Goal: Task Accomplishment & Management: Manage account settings

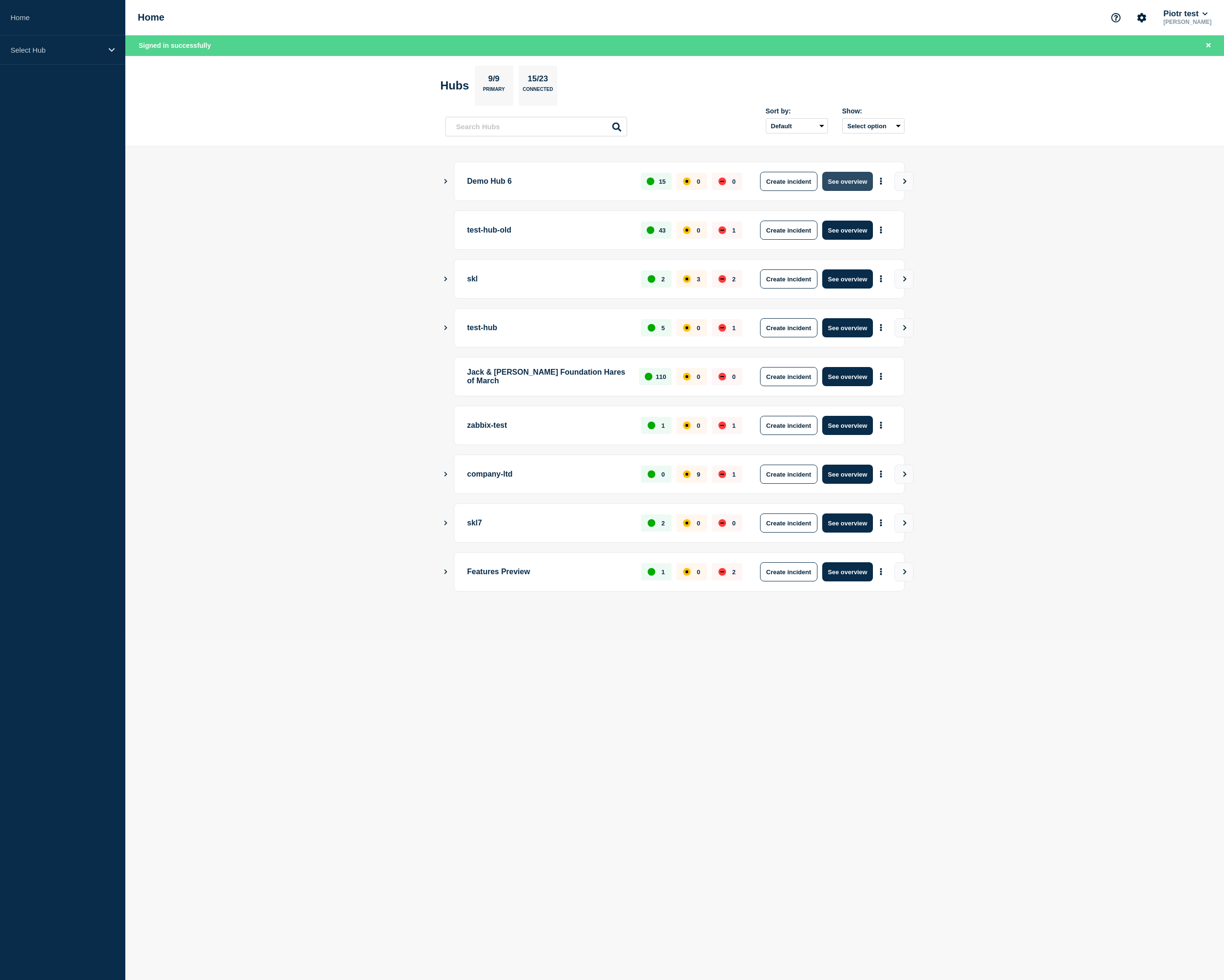
click at [845, 184] on button "See overview" at bounding box center [848, 181] width 51 height 19
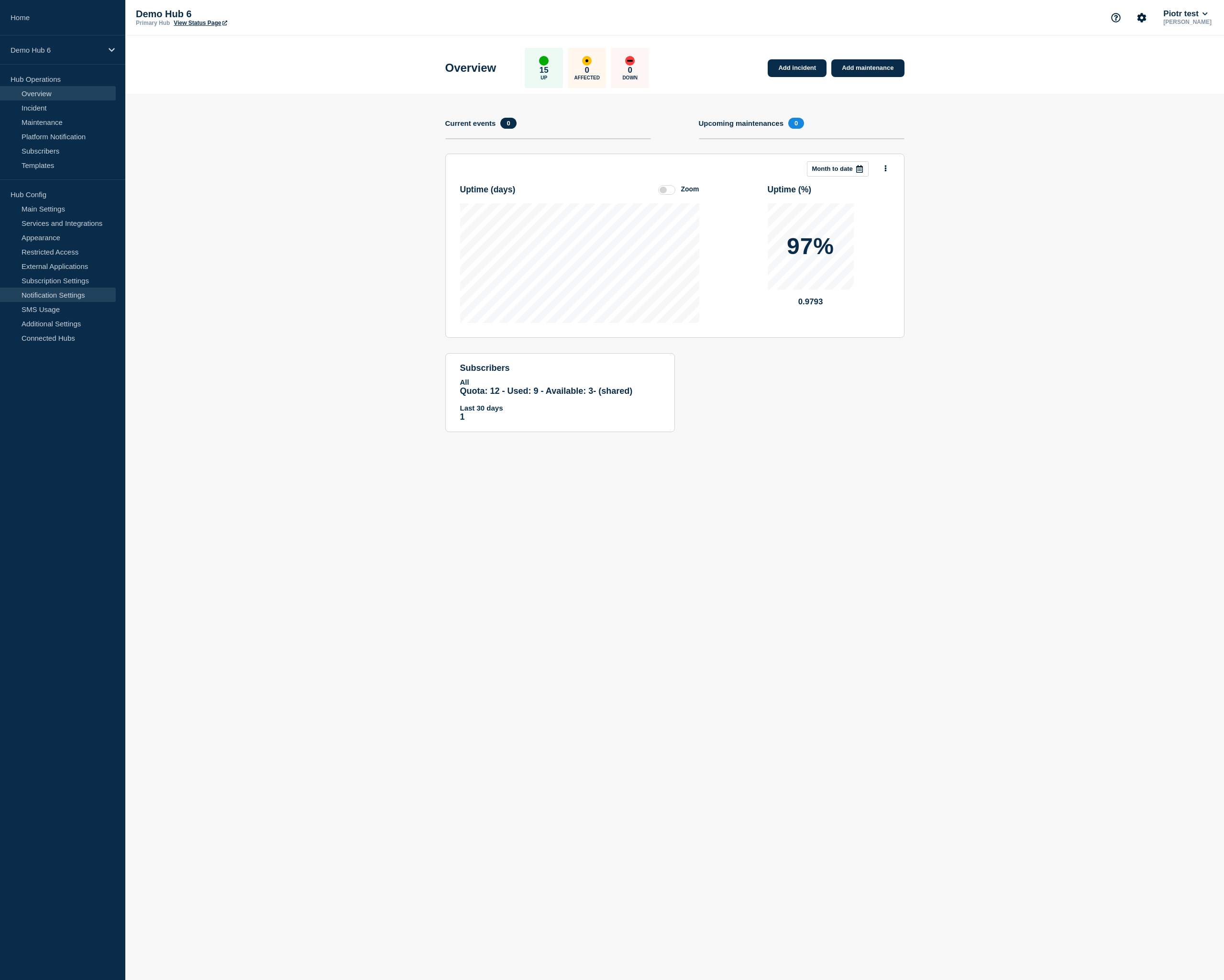
click at [61, 293] on link "Notification Settings" at bounding box center [58, 294] width 116 height 14
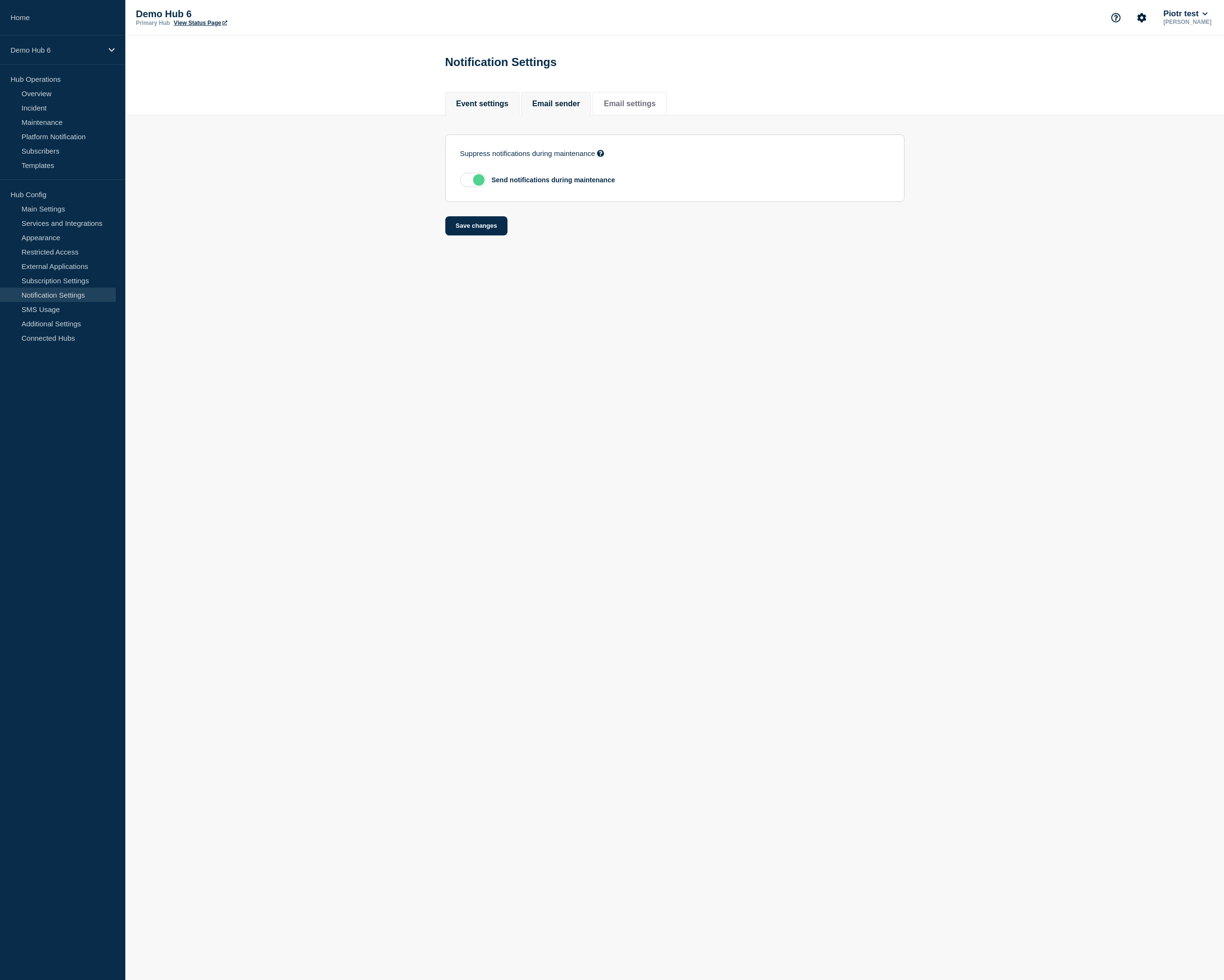
click at [558, 108] on button "Email sender" at bounding box center [556, 104] width 48 height 9
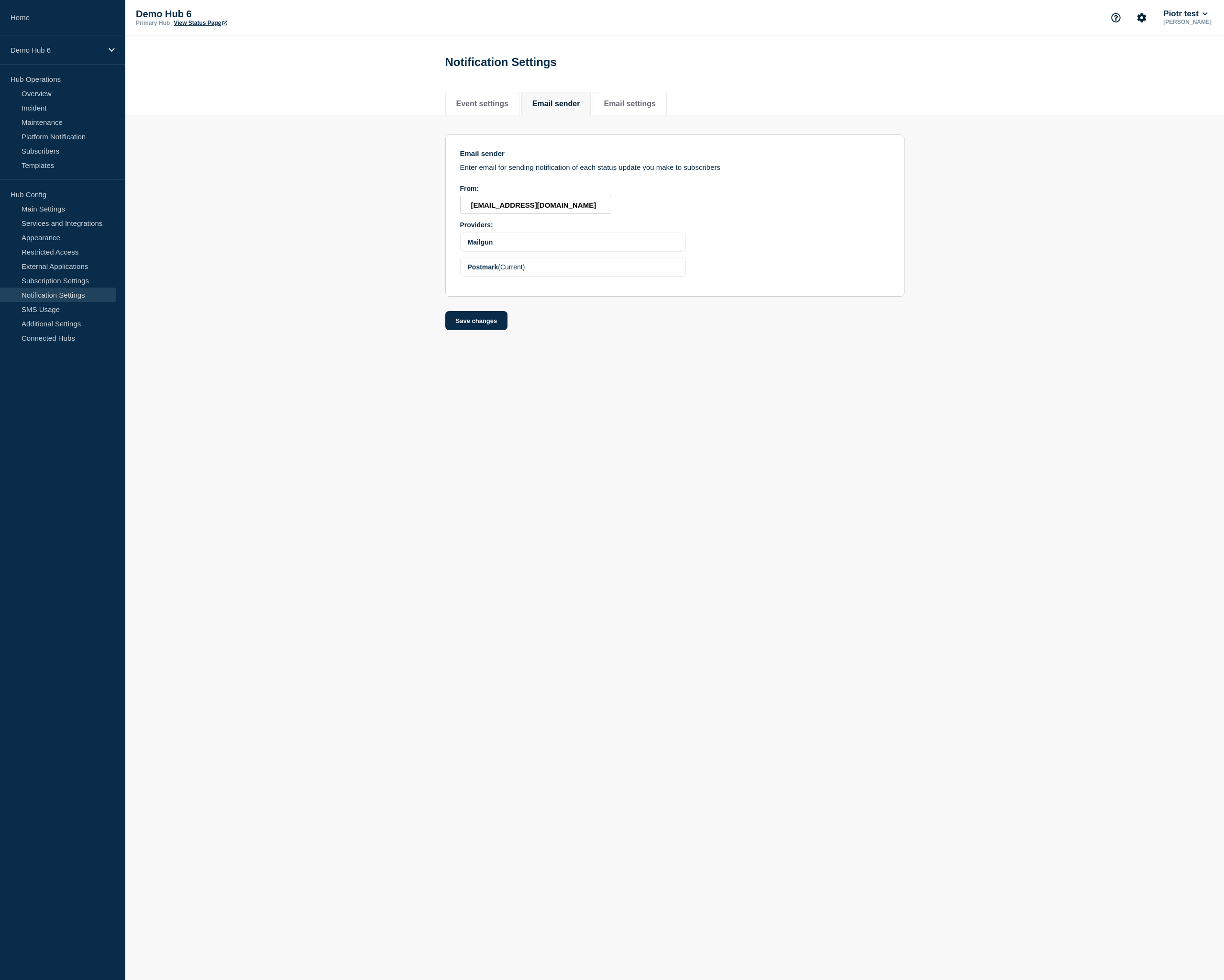
click at [286, 130] on section "Email sender Enter email for sending notification of each status update you mak…" at bounding box center [675, 223] width 1099 height 216
click at [112, 58] on div "Demo Hub 6" at bounding box center [62, 50] width 126 height 29
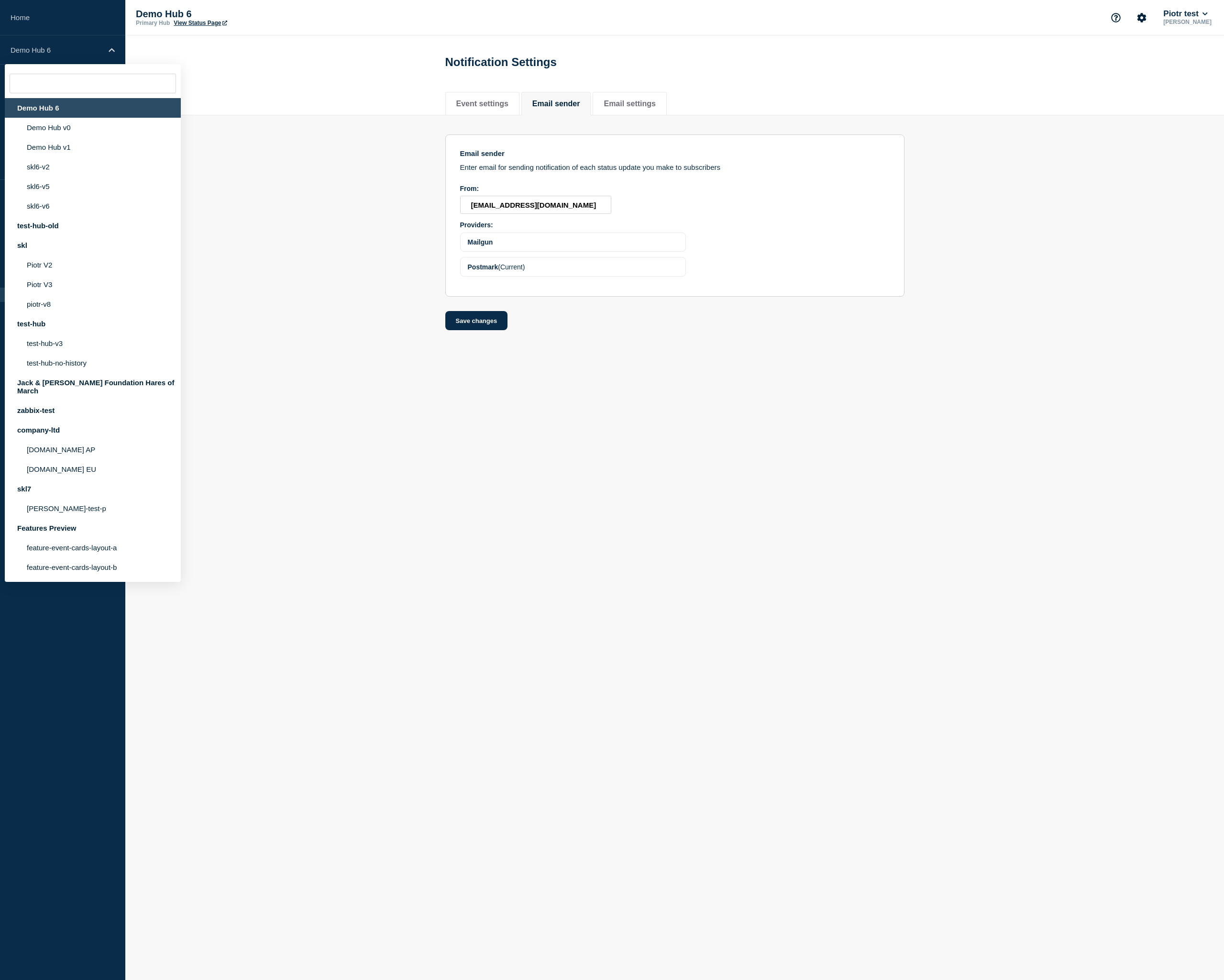
click at [254, 331] on section "Email sender Enter email for sending notification of each status update you mak…" at bounding box center [675, 223] width 1099 height 216
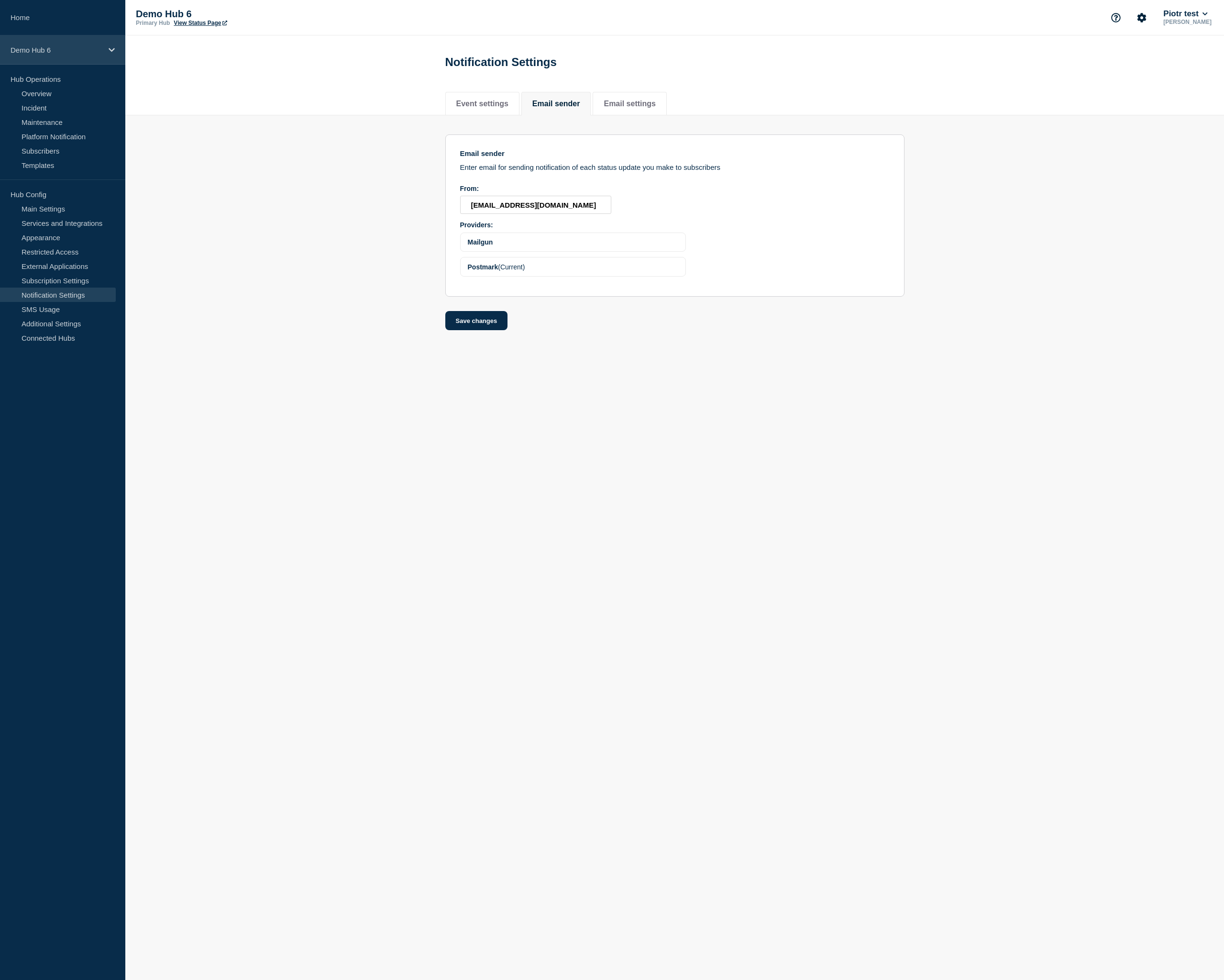
click at [74, 44] on div "Demo Hub 6" at bounding box center [62, 50] width 126 height 29
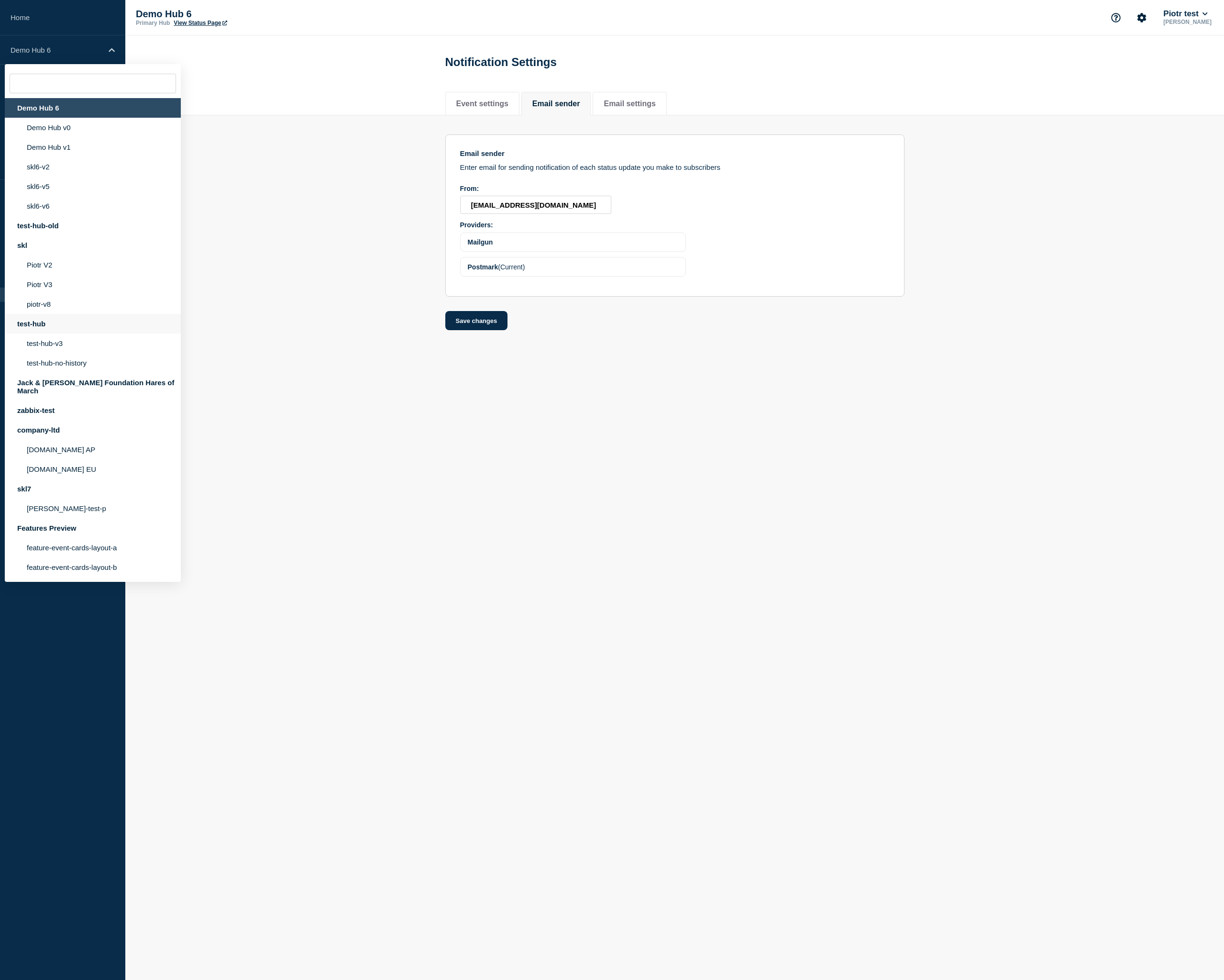
click at [80, 333] on div "test-hub" at bounding box center [92, 323] width 176 height 19
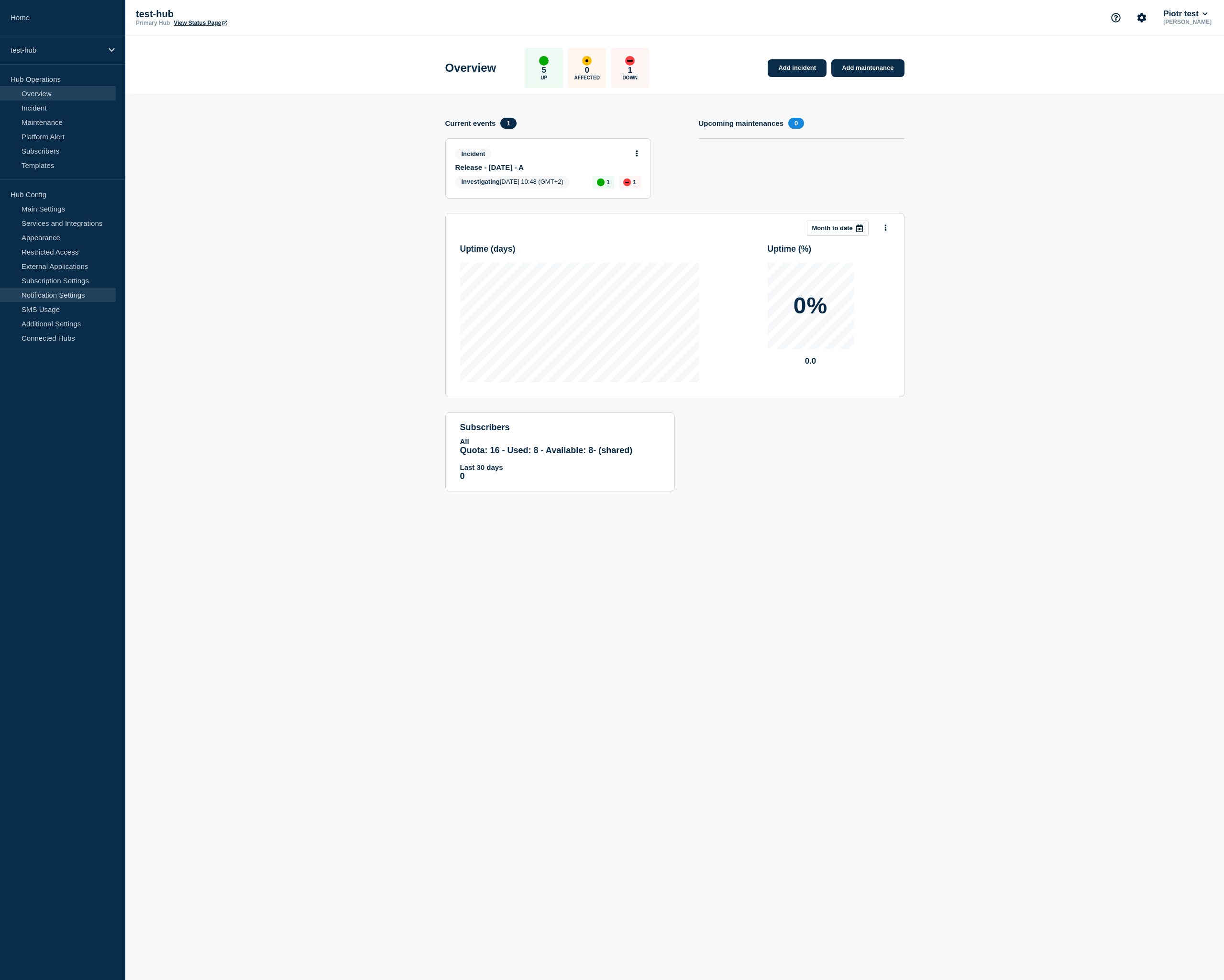
click at [75, 293] on link "Notification Settings" at bounding box center [58, 294] width 116 height 14
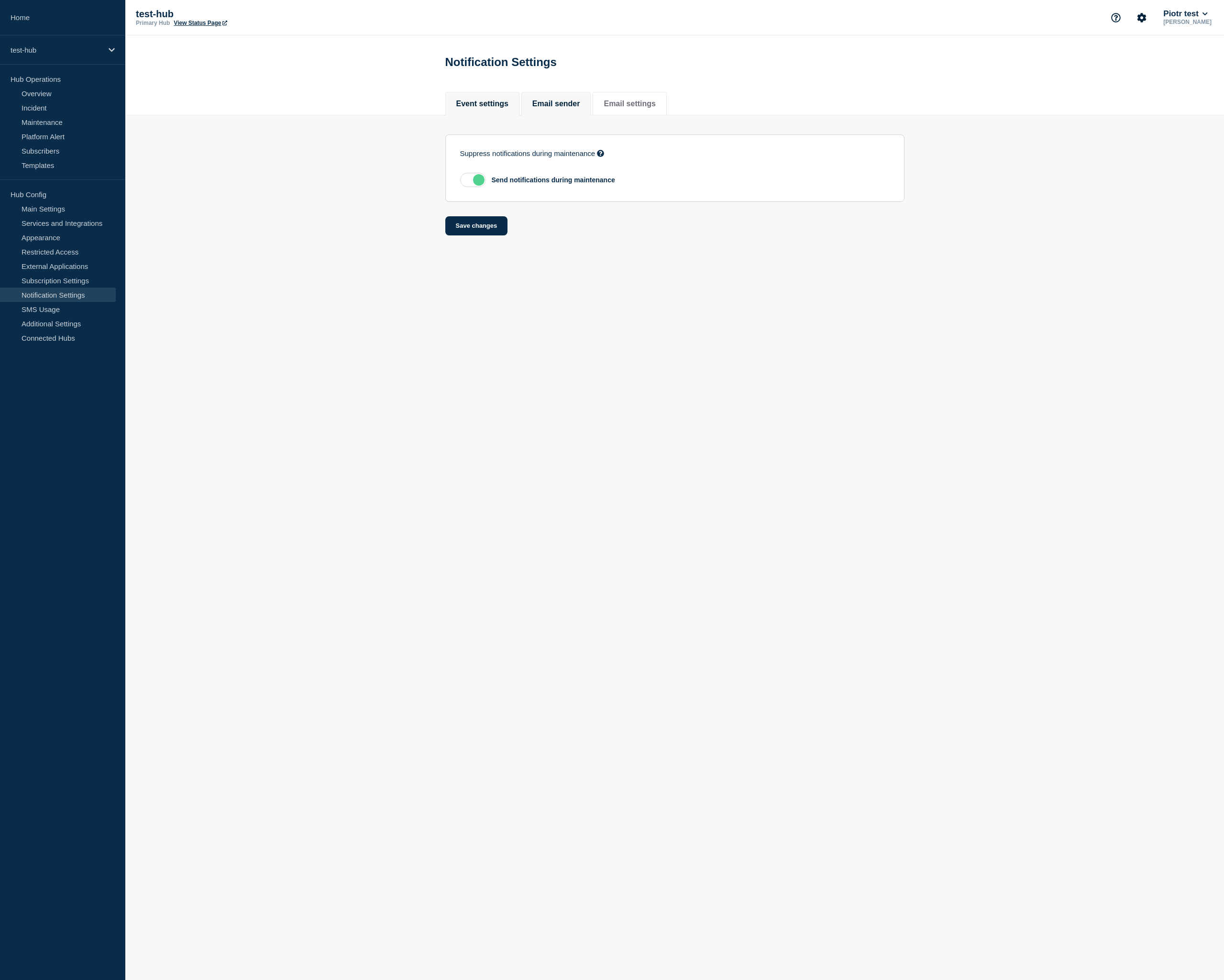
click at [563, 103] on button "Email sender" at bounding box center [556, 104] width 48 height 9
click at [312, 190] on section "Email sender Enter email for sending notification of each status update you mak…" at bounding box center [675, 223] width 1099 height 216
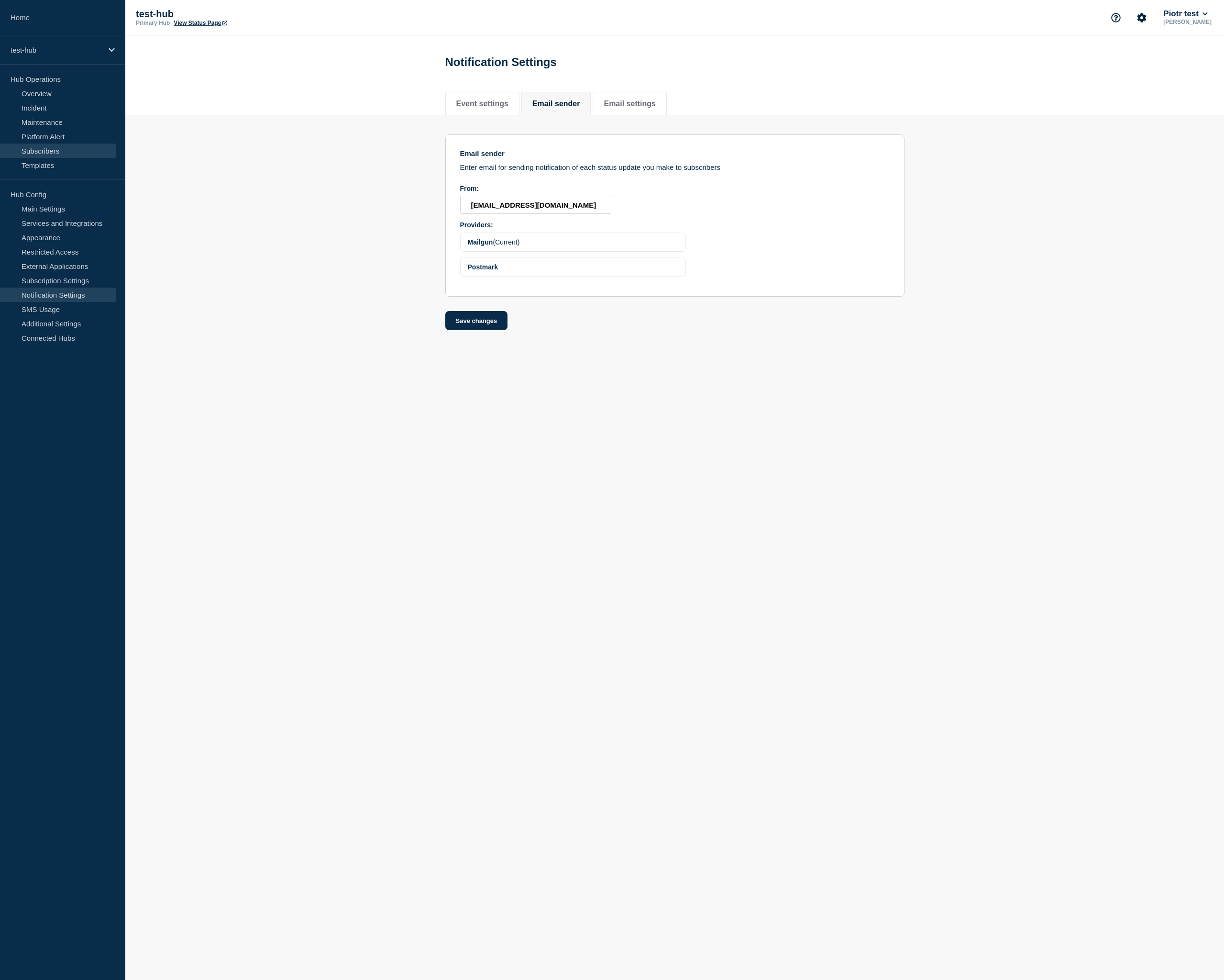
click at [51, 151] on link "Subscribers" at bounding box center [58, 150] width 116 height 14
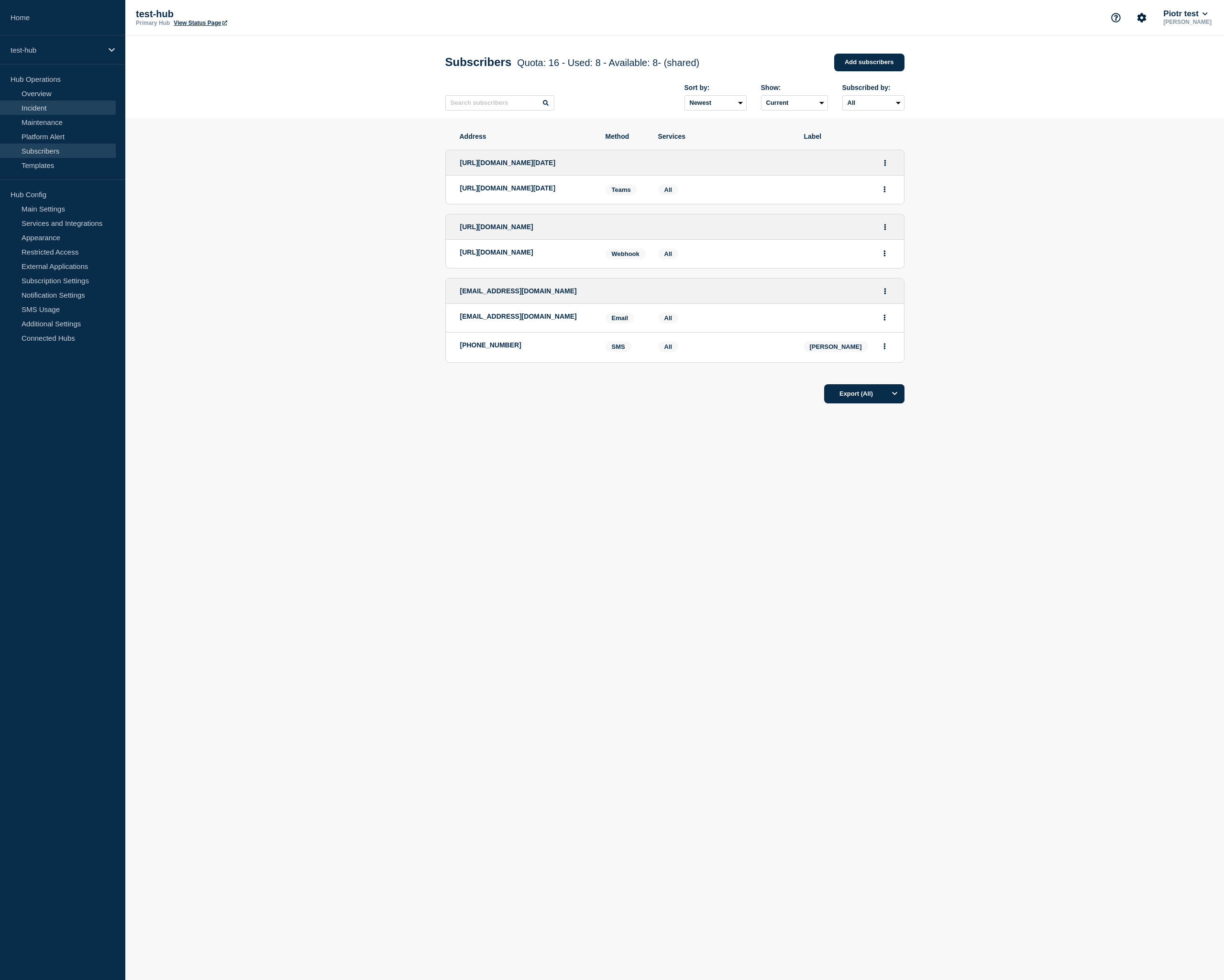
click at [42, 108] on link "Incident" at bounding box center [58, 107] width 116 height 14
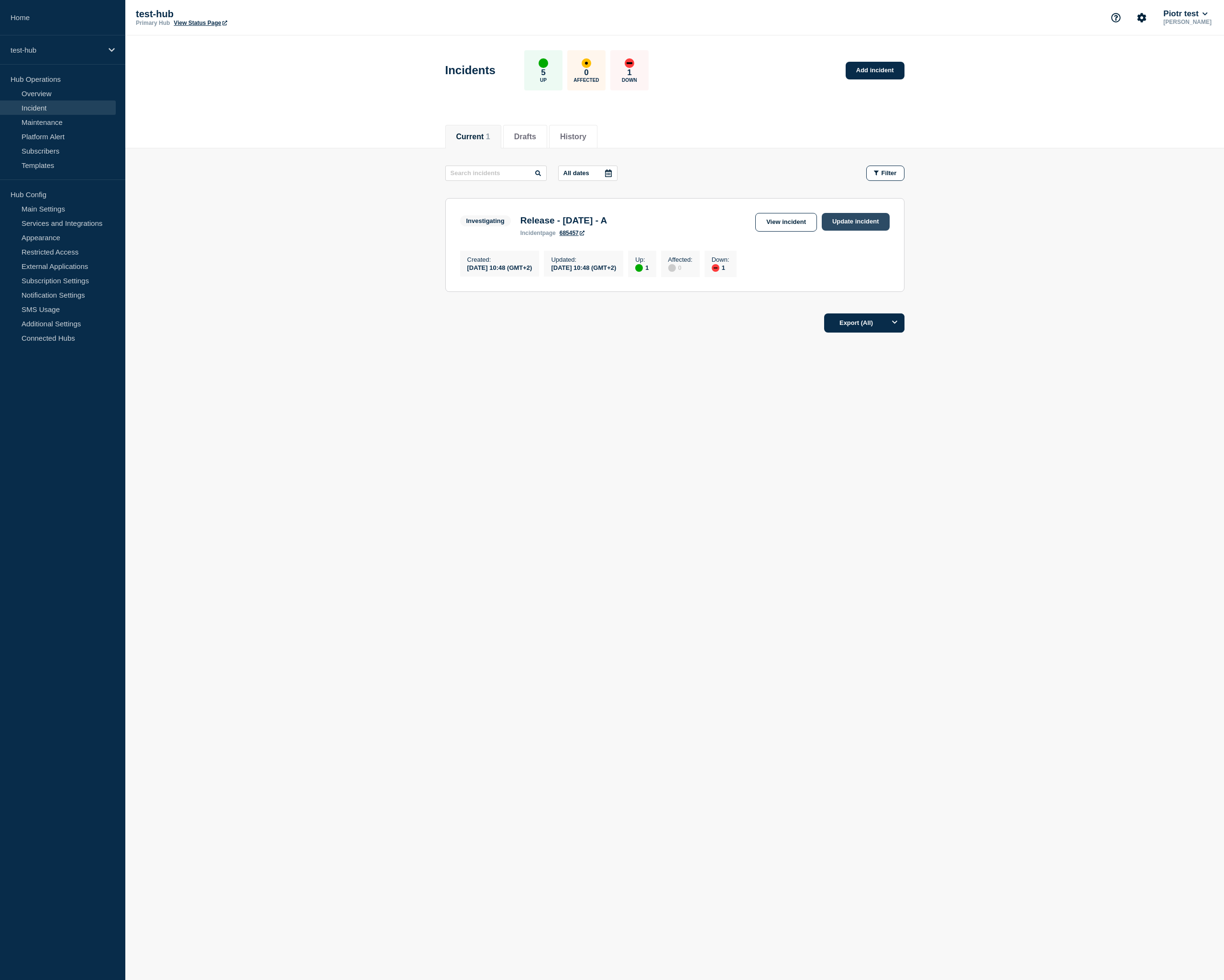
click at [857, 224] on link "Update incident" at bounding box center [855, 222] width 68 height 18
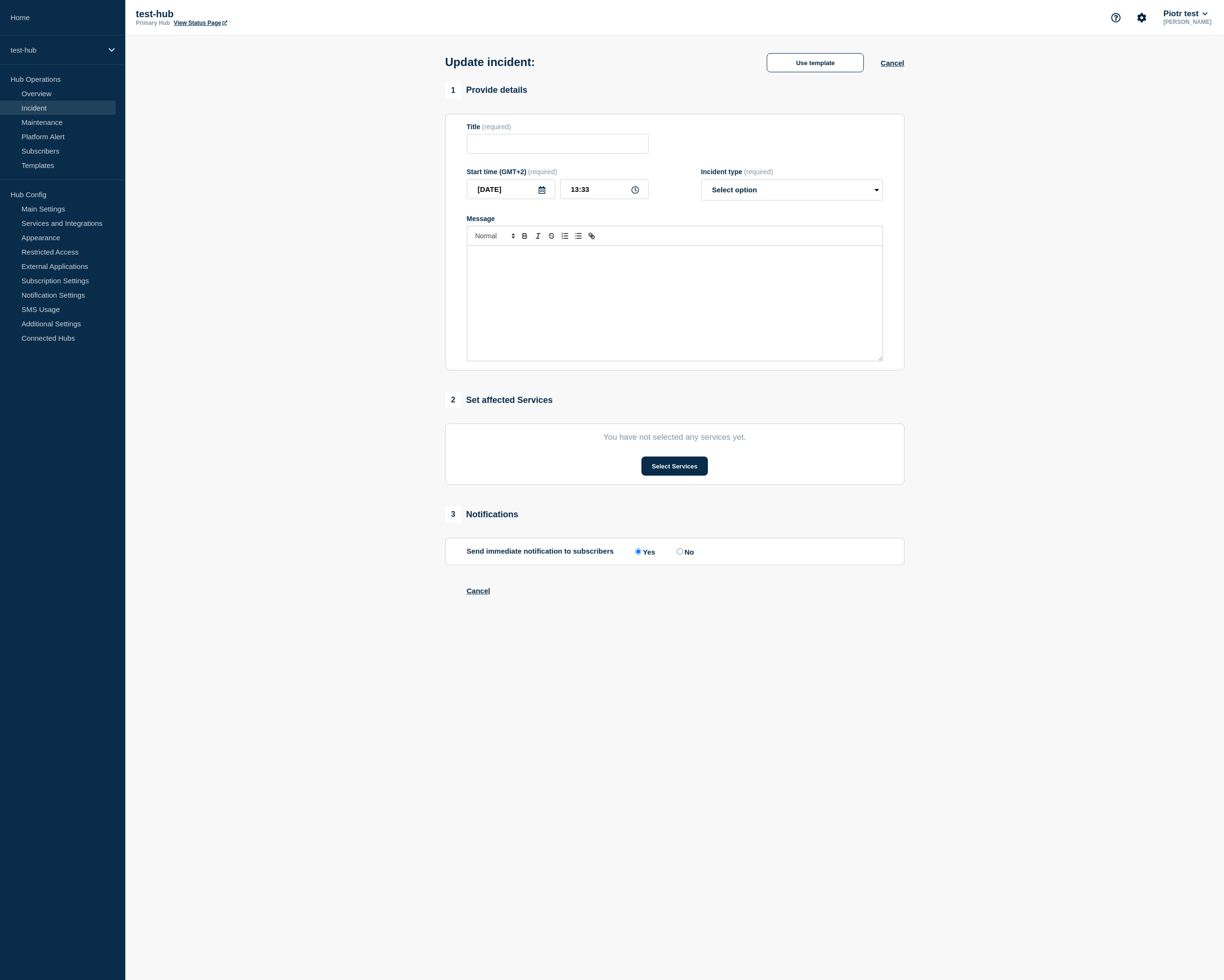
type input "Release - [DATE] - A"
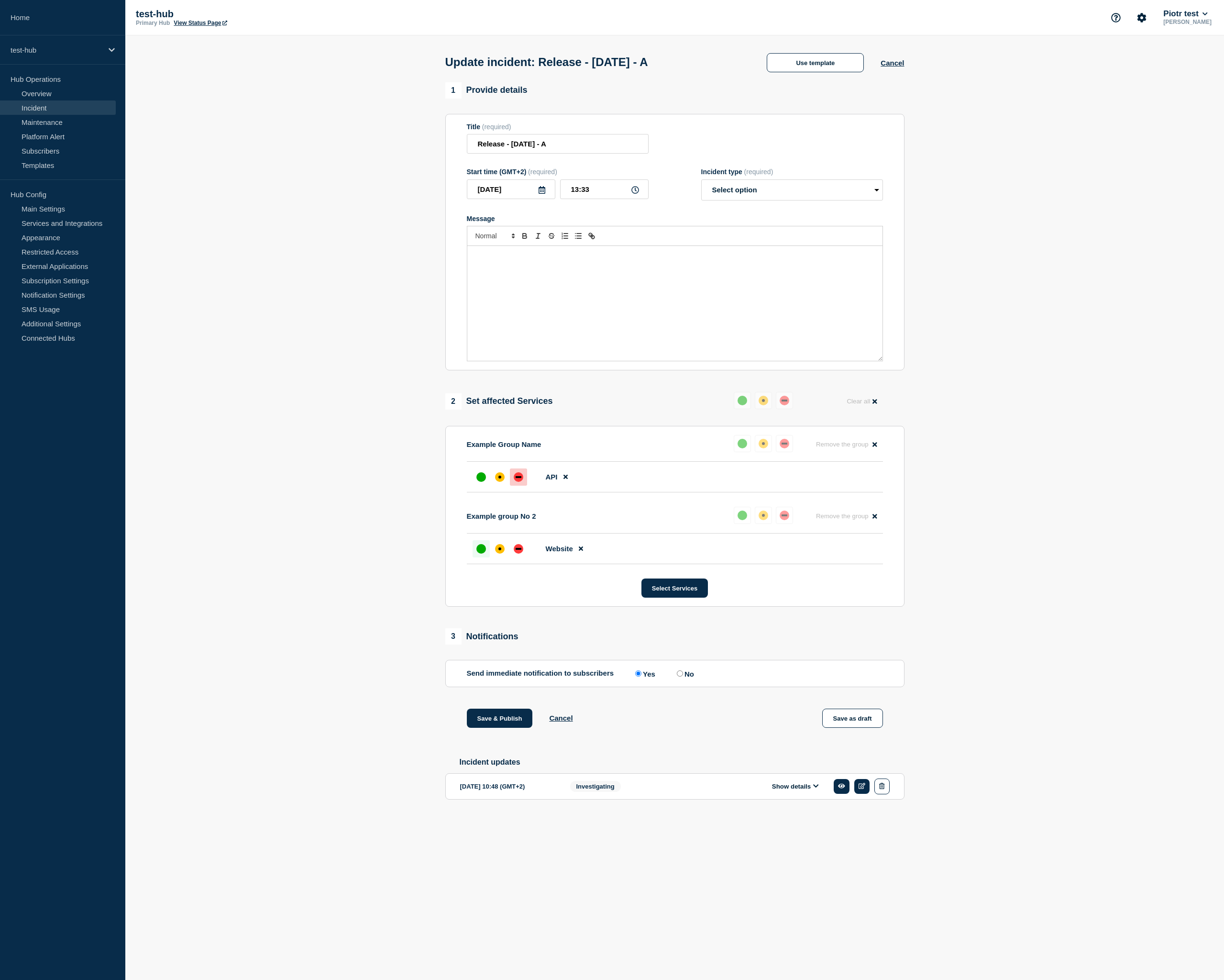
click at [529, 291] on div "Message" at bounding box center [675, 303] width 415 height 115
select select "resolved"
click option "Resolved" at bounding box center [0, 0] width 0 height 0
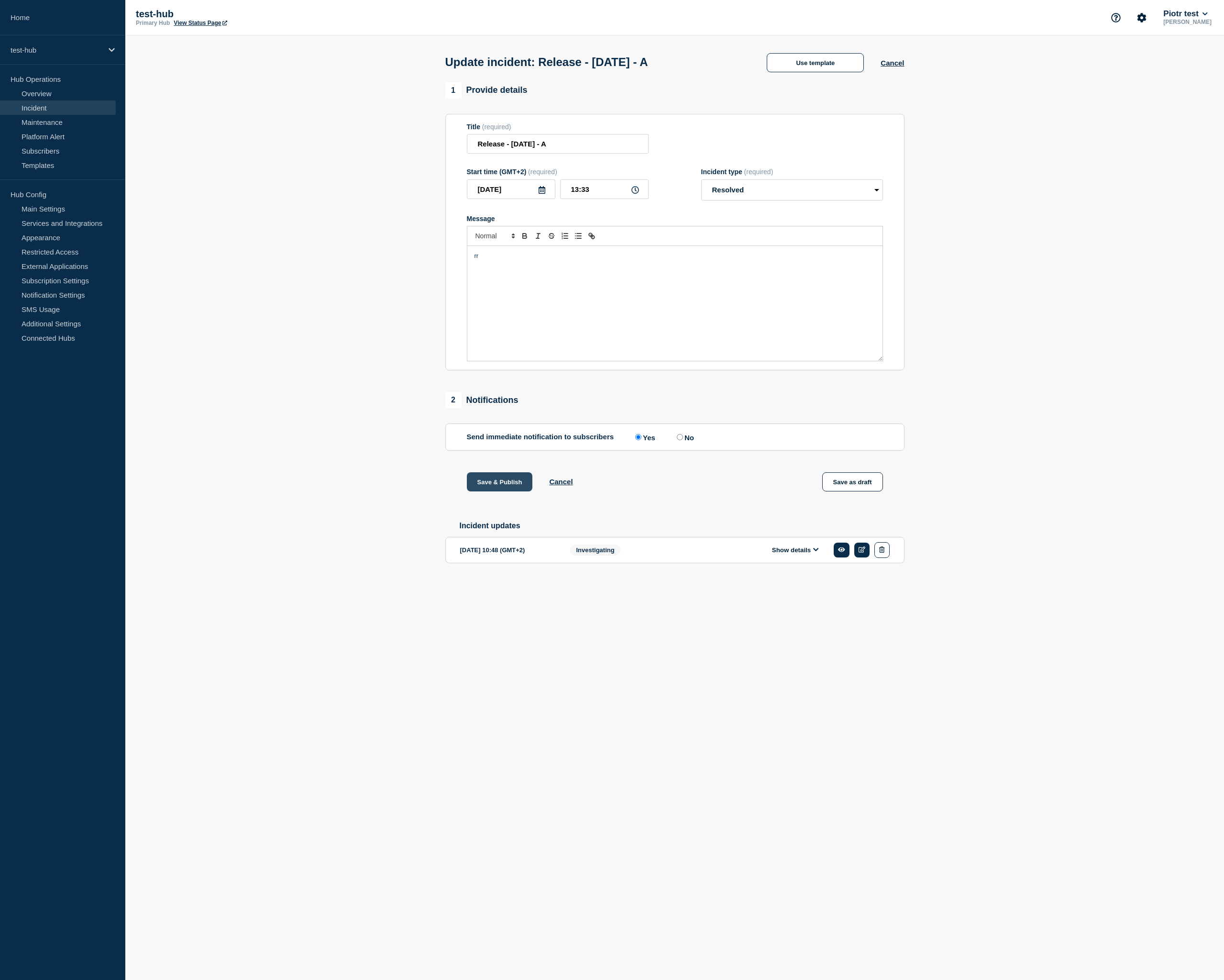
click at [512, 491] on button "Save & Publish" at bounding box center [500, 482] width 66 height 19
